Goal: Participate in discussion: Engage in conversation with other users on a specific topic

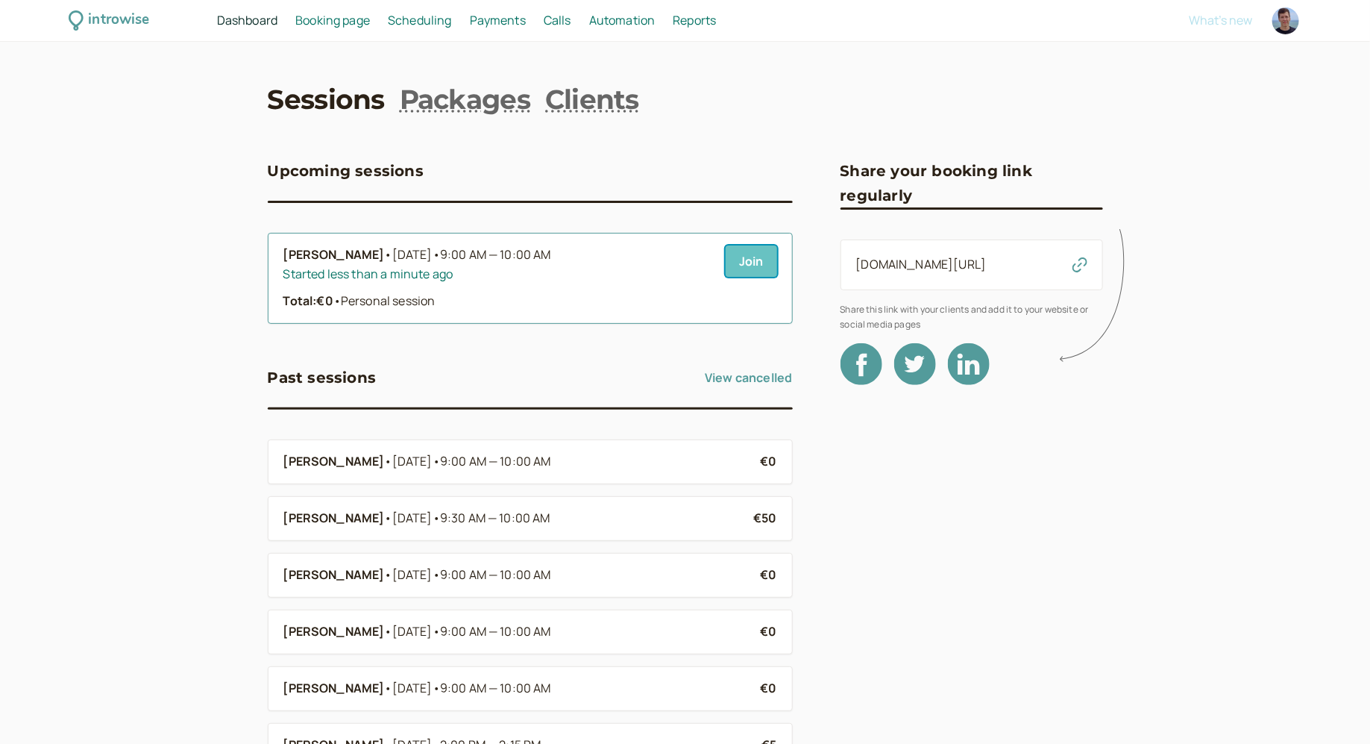
click at [762, 260] on link "Join" at bounding box center [751, 260] width 51 height 31
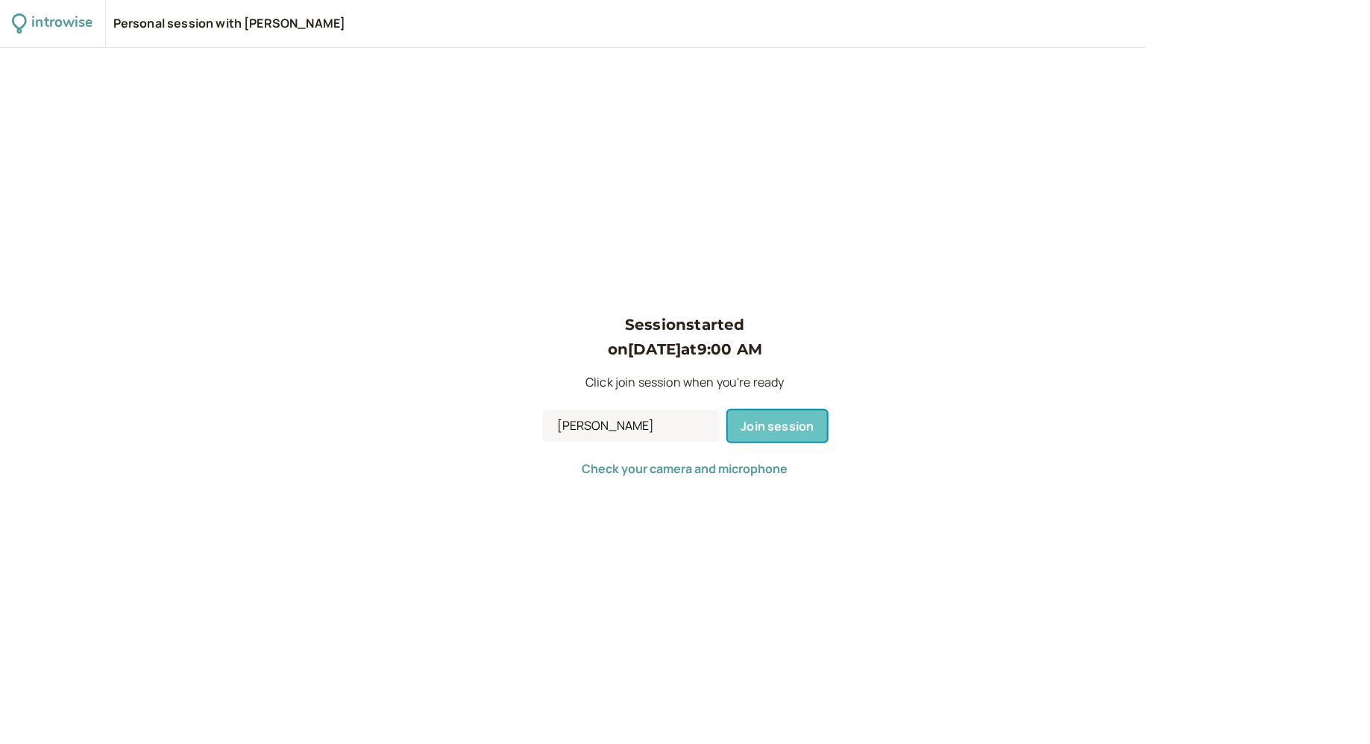
click at [766, 434] on button "Join session" at bounding box center [778, 425] width 100 height 31
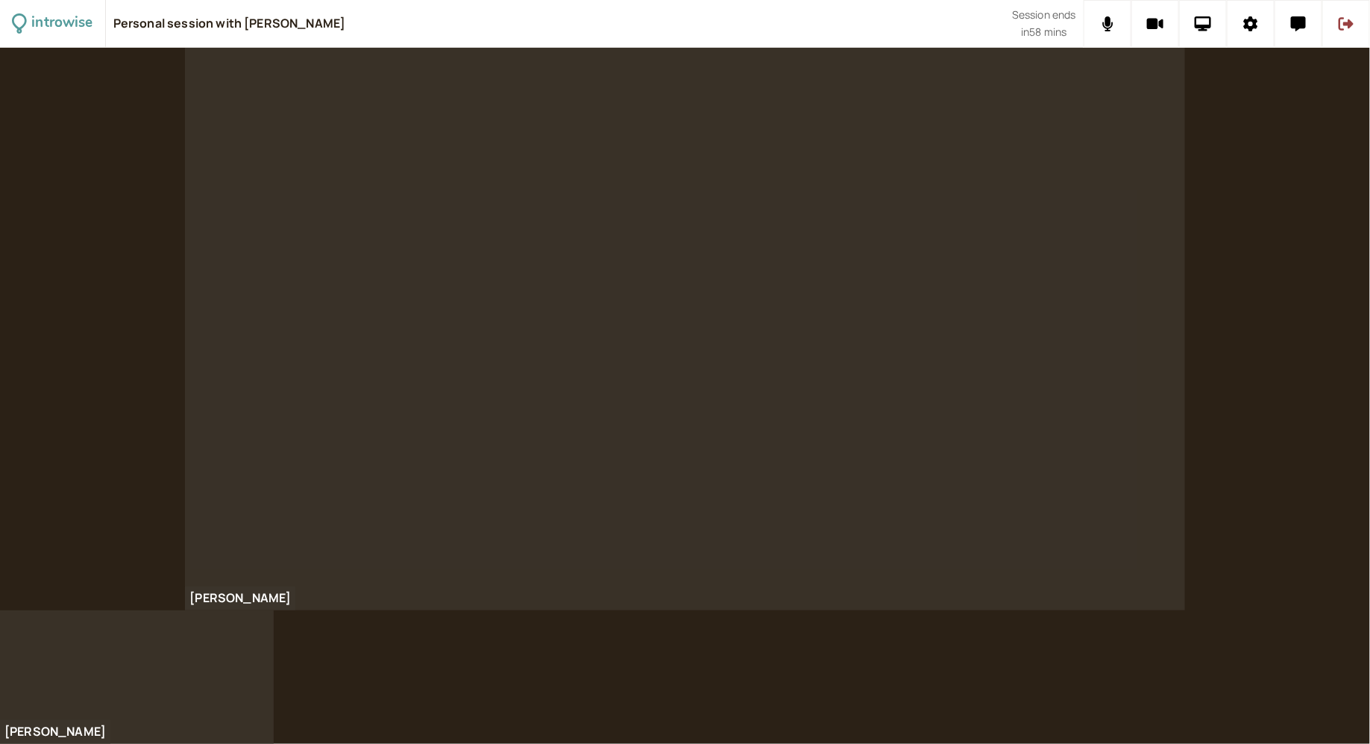
click at [963, 156] on div at bounding box center [684, 329] width 999 height 562
click at [855, 283] on div at bounding box center [684, 329] width 999 height 562
click at [747, 220] on div at bounding box center [684, 329] width 999 height 562
click at [1301, 28] on icon at bounding box center [1298, 23] width 15 height 15
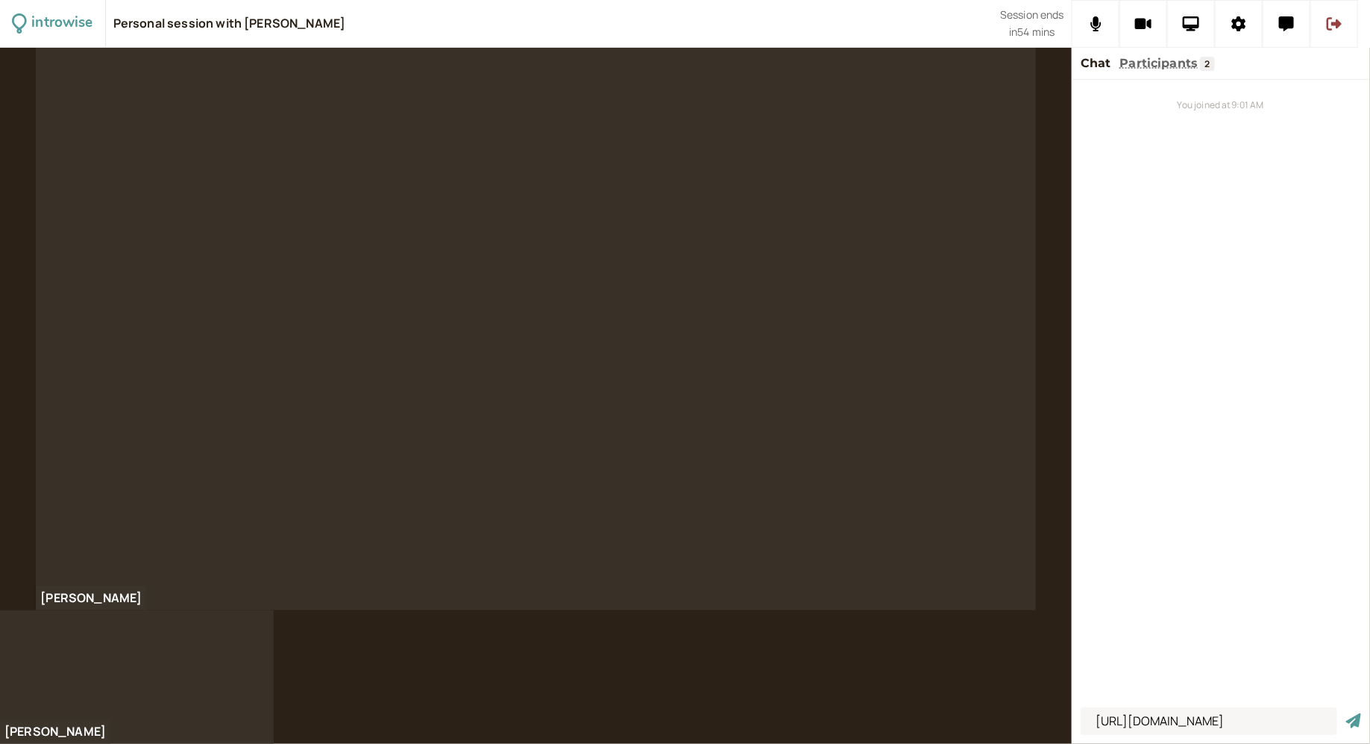
scroll to position [0, 326]
type input "https://www.productplan.com/learn/what-is-product-management/#what-is-product-m…"
click at [1346, 713] on button "submit" at bounding box center [1353, 721] width 15 height 16
click at [1172, 576] on div "You joined at 9:01 AM https://www.productplan.com/learn/what-is-product-managem…" at bounding box center [1221, 390] width 298 height 621
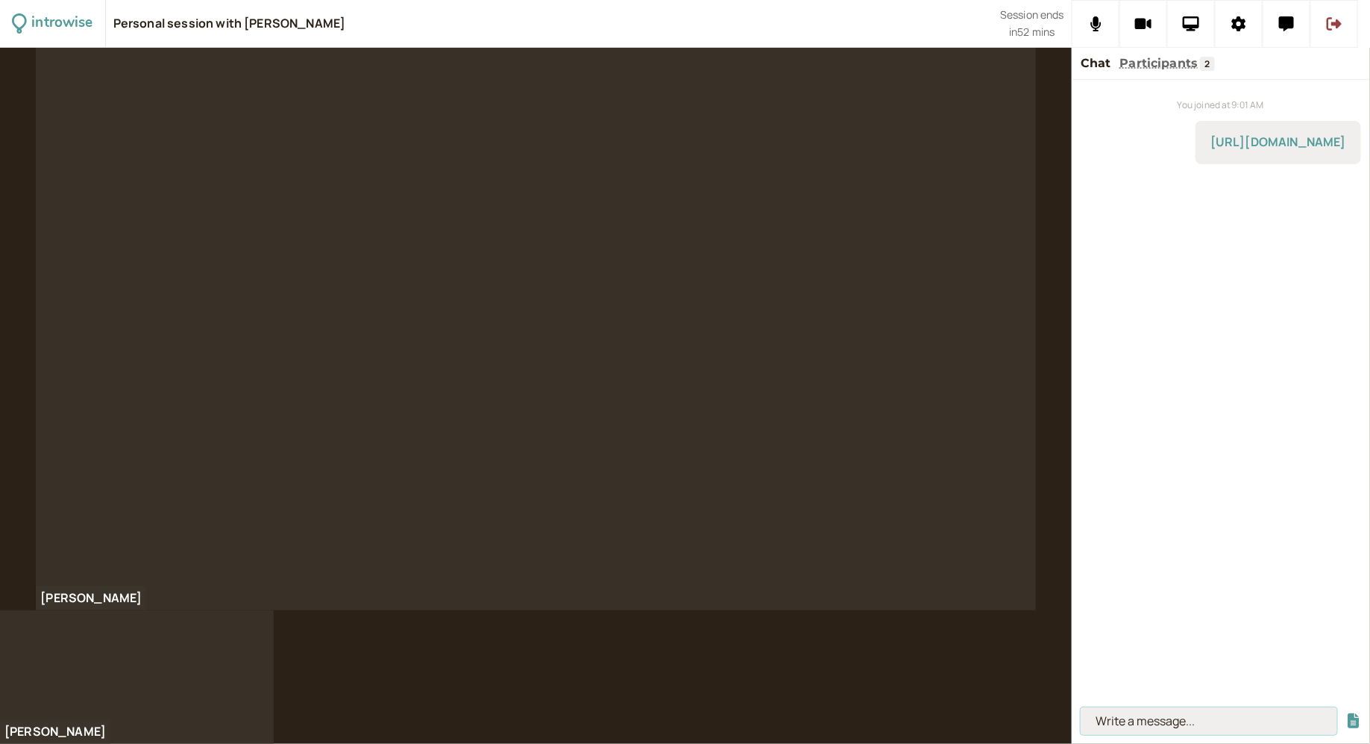
click at [1152, 725] on input at bounding box center [1209, 721] width 257 height 28
paste input "https://roadmap.sh/product-manager"
type input "https://roadmap.sh/product-manager"
click at [1346, 713] on button "submit" at bounding box center [1353, 721] width 15 height 16
paste input "https://docs.google.com/document/d/1JmjWa8J9fvSZgdKSFxstJuGVZrO79Vv6tEFwxzaXddo…"
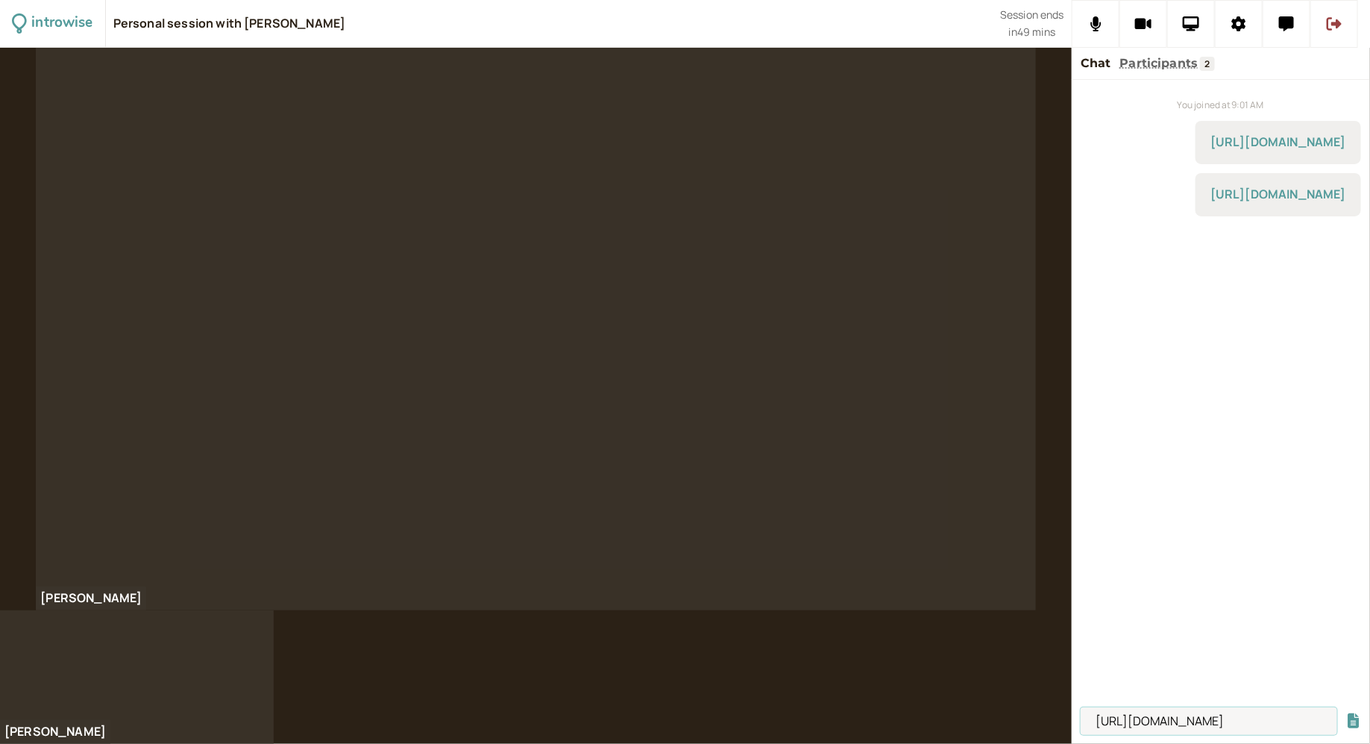
scroll to position [0, 495]
type input "https://docs.google.com/document/d/1JmjWa8J9fvSZgdKSFxstJuGVZrO79Vv6tEFwxzaXddo…"
click at [1346, 713] on button "submit" at bounding box center [1353, 721] width 15 height 16
click at [436, 461] on div at bounding box center [535, 329] width 999 height 562
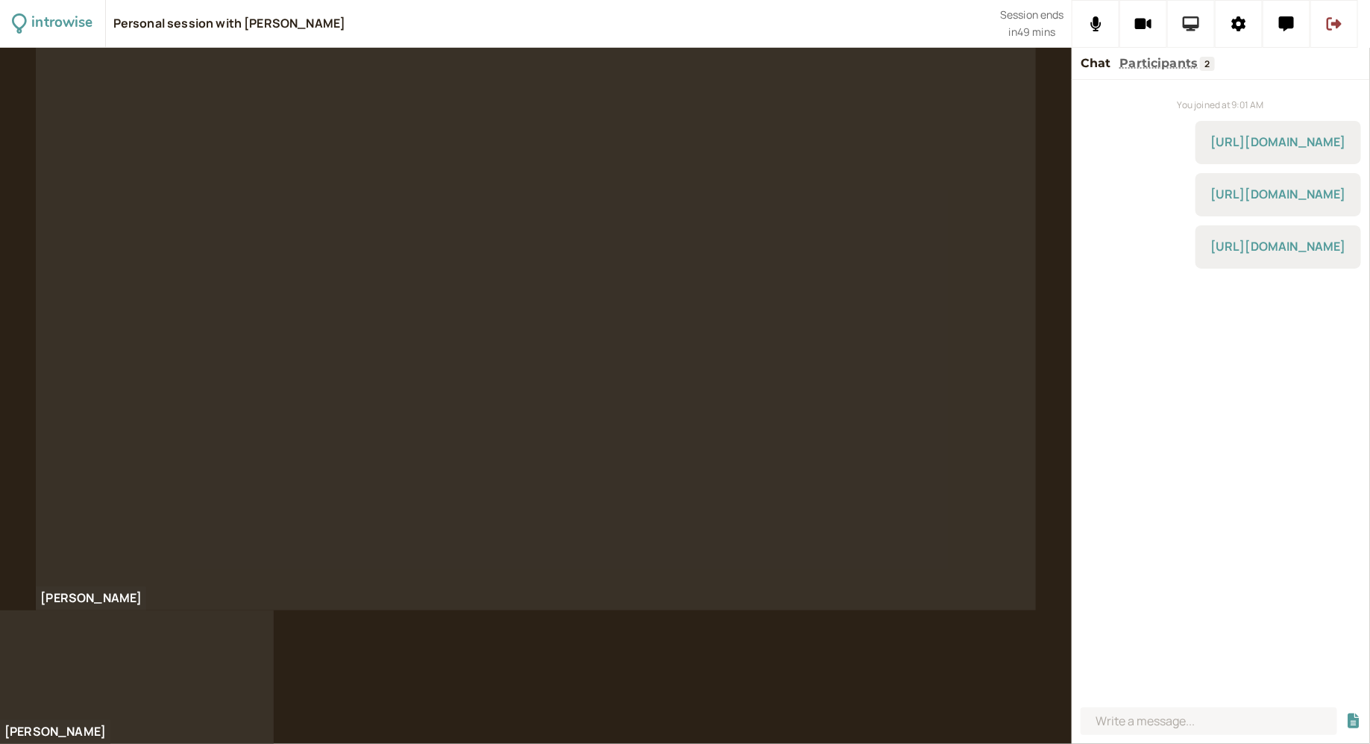
click at [1198, 19] on icon at bounding box center [1191, 23] width 17 height 15
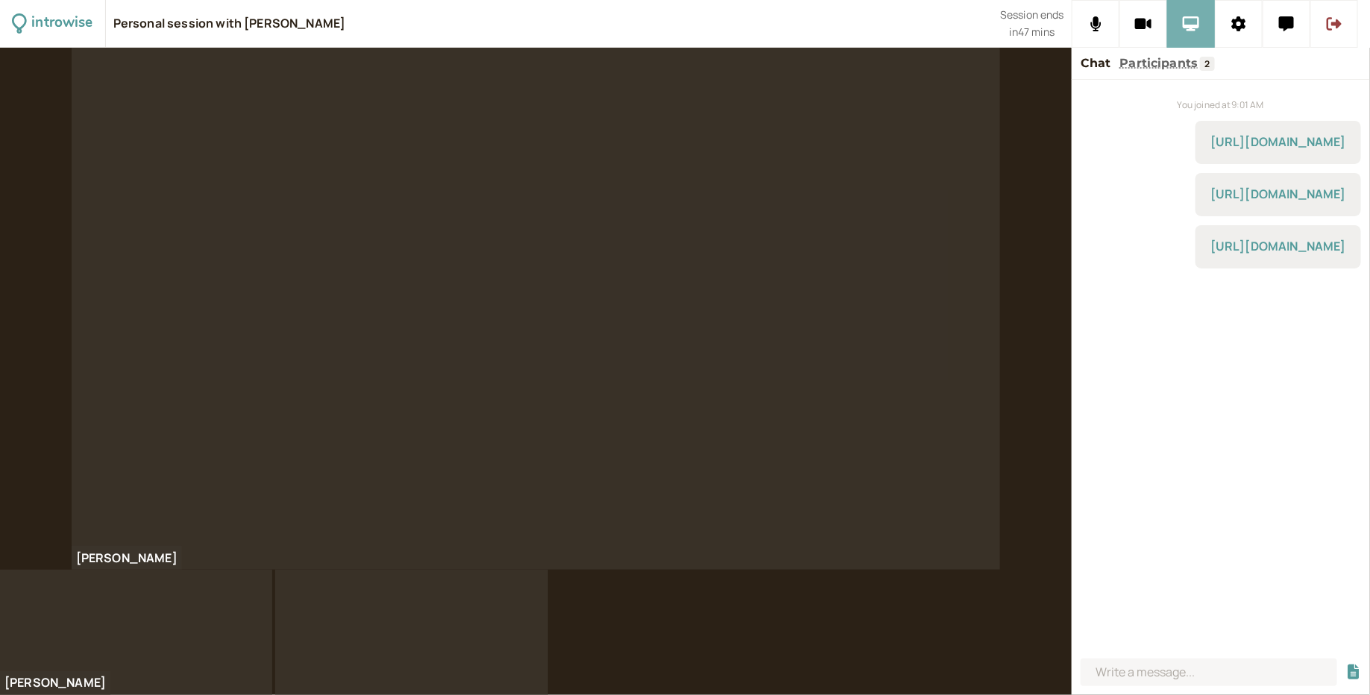
click at [1183, 30] on icon at bounding box center [1191, 23] width 17 height 15
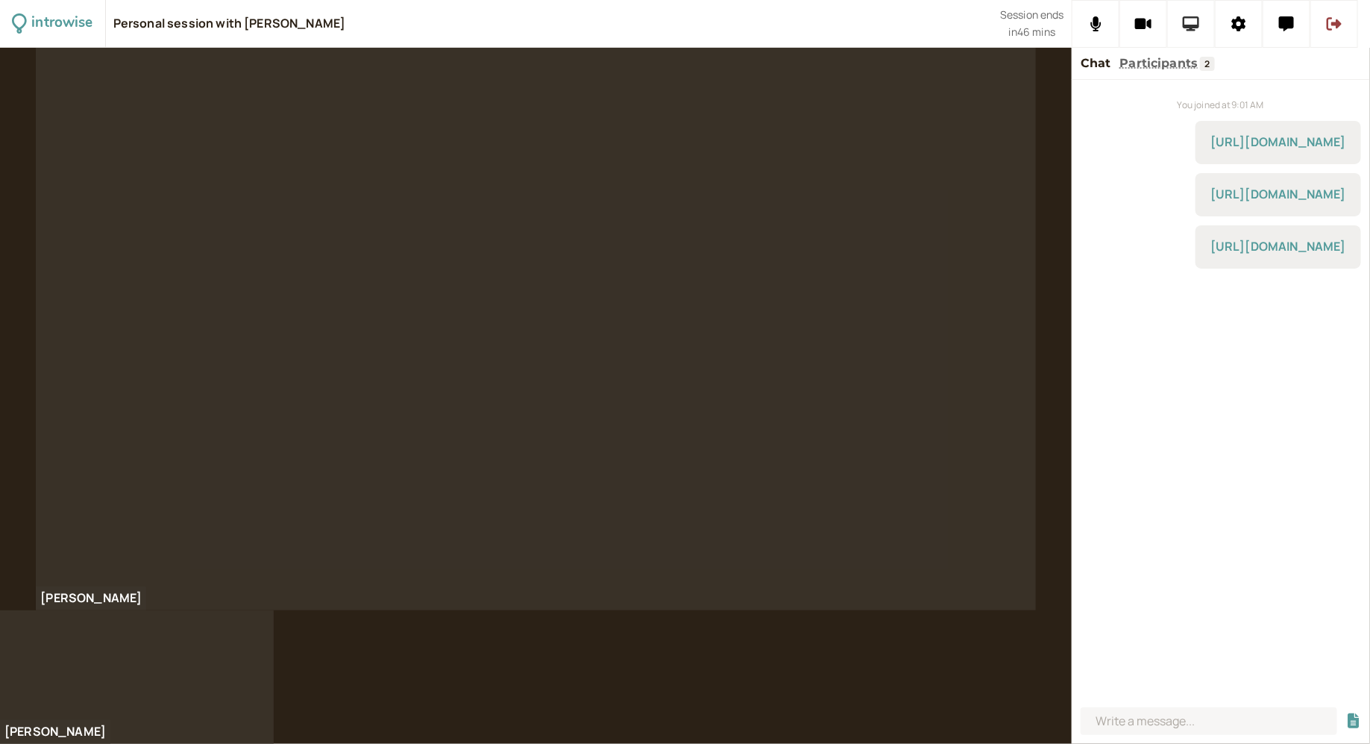
click at [1186, 24] on icon at bounding box center [1191, 23] width 17 height 15
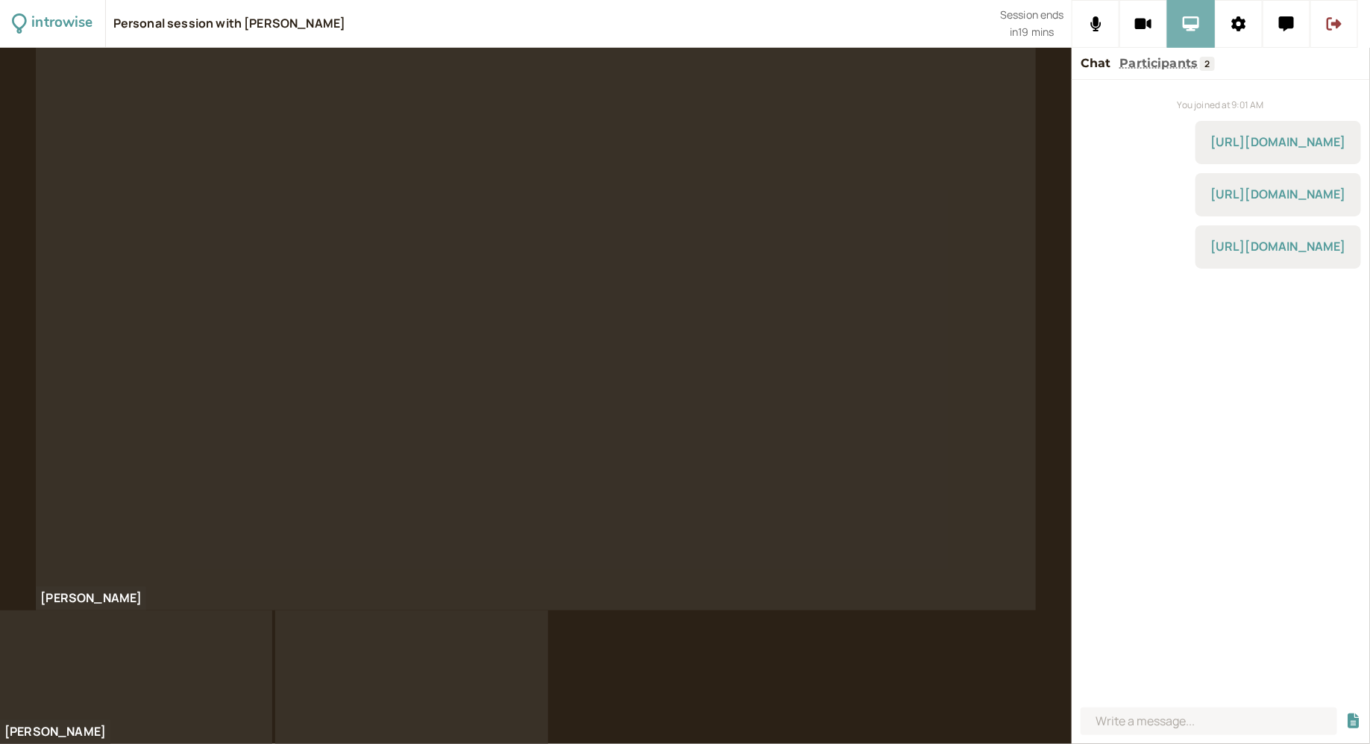
click at [1199, 23] on icon at bounding box center [1191, 23] width 17 height 15
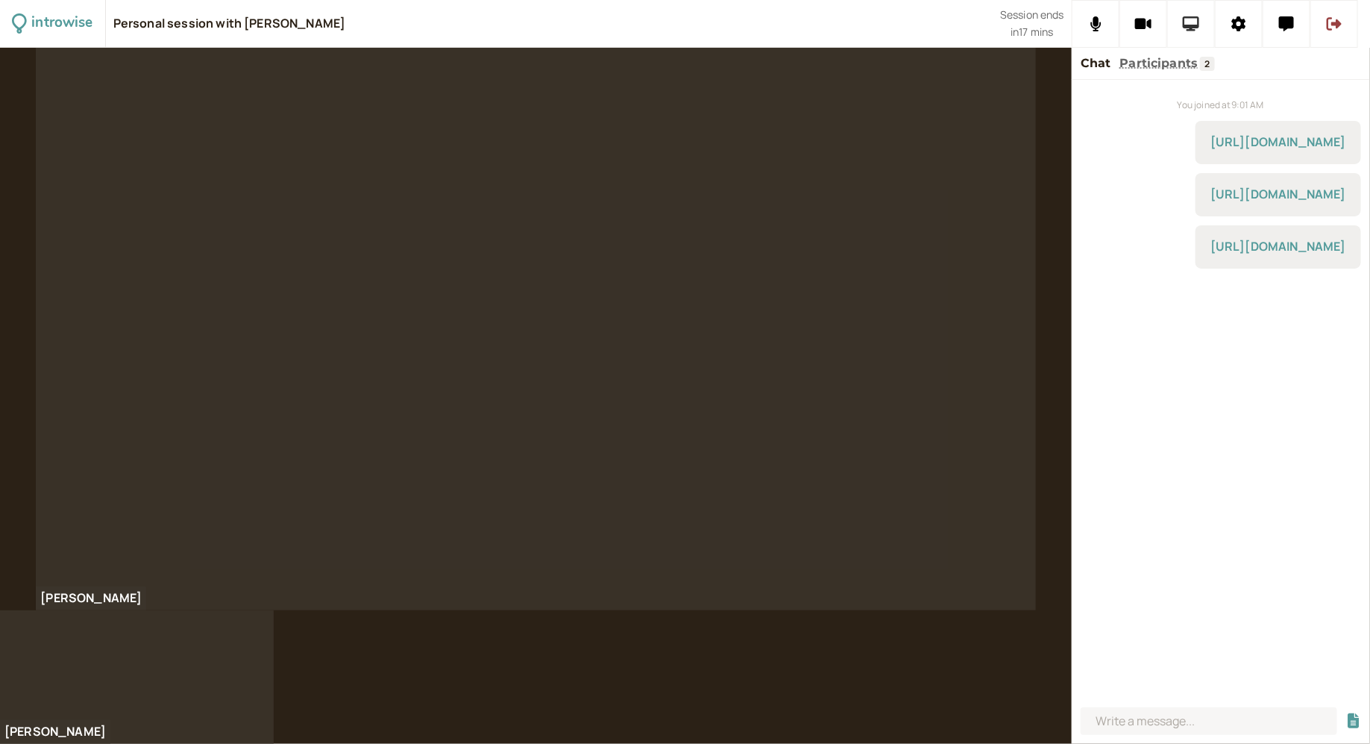
click at [1196, 27] on icon at bounding box center [1191, 23] width 17 height 15
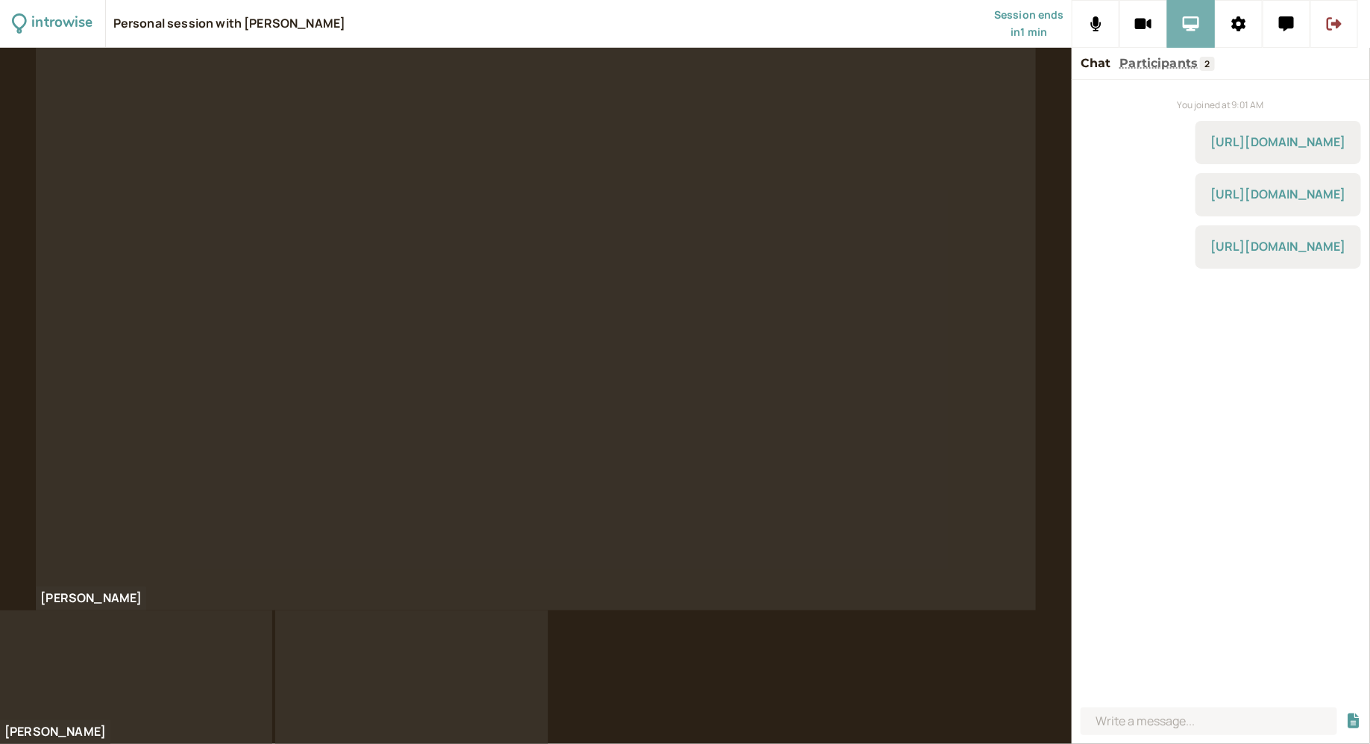
click at [1201, 26] on button at bounding box center [1191, 24] width 48 height 48
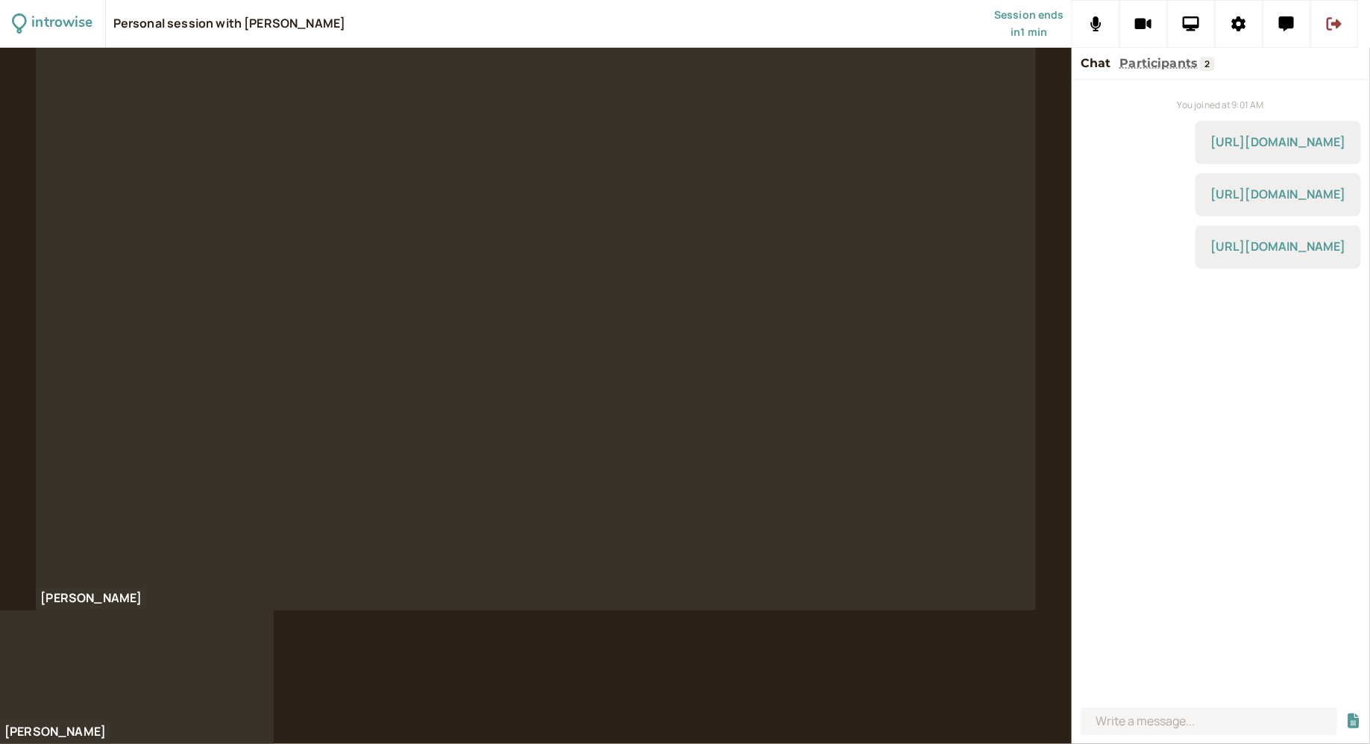
click at [784, 298] on div at bounding box center [535, 329] width 999 height 562
click at [848, 377] on div at bounding box center [535, 329] width 999 height 562
click at [894, 233] on div at bounding box center [535, 329] width 999 height 562
